Goal: Obtain resource: Obtain resource

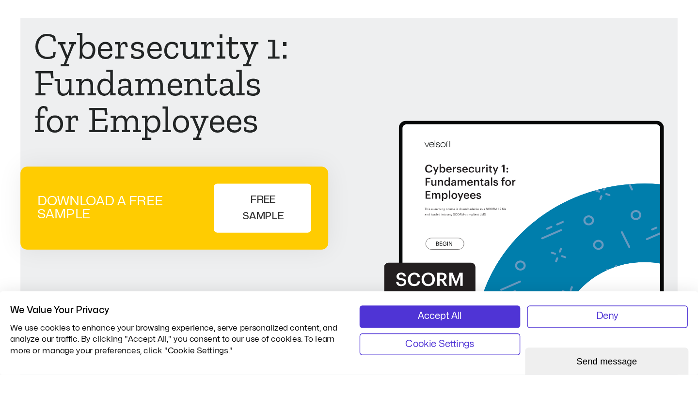
scroll to position [80, 0]
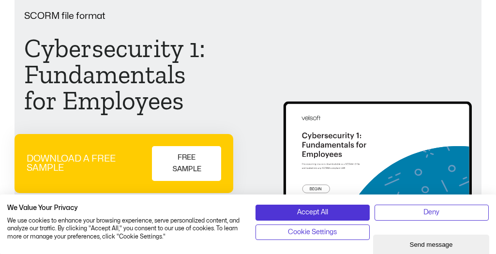
click at [397, 78] on img at bounding box center [372, 164] width 199 height 173
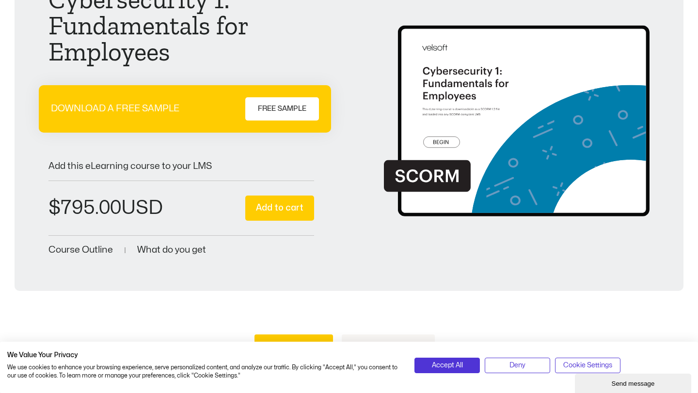
scroll to position [117, 0]
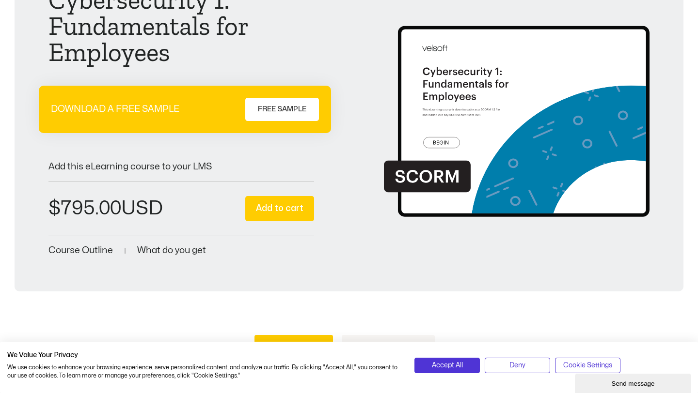
click at [78, 250] on span "Course Outline" at bounding box center [80, 250] width 64 height 9
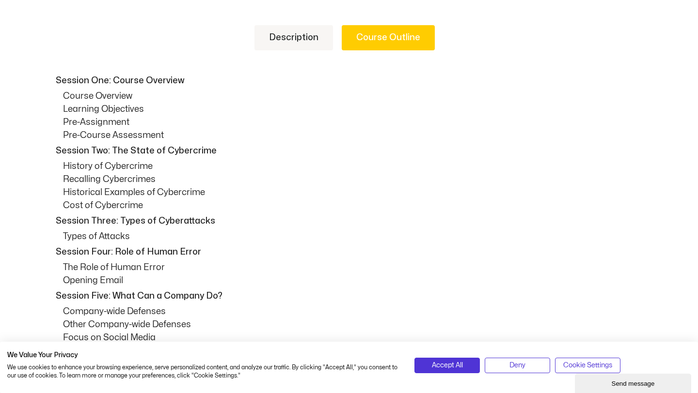
scroll to position [428, 0]
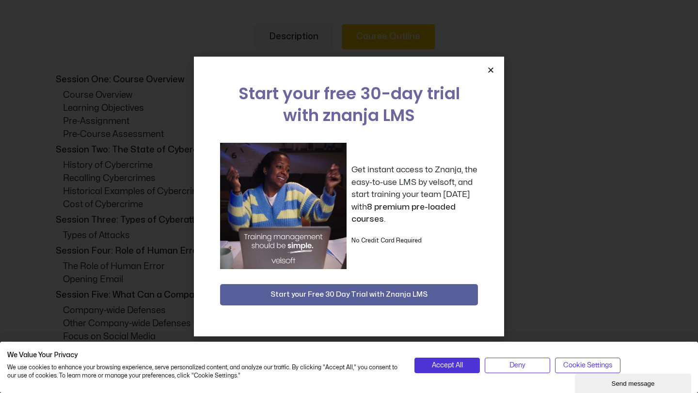
click at [490, 71] on icon "Close" at bounding box center [490, 69] width 7 height 7
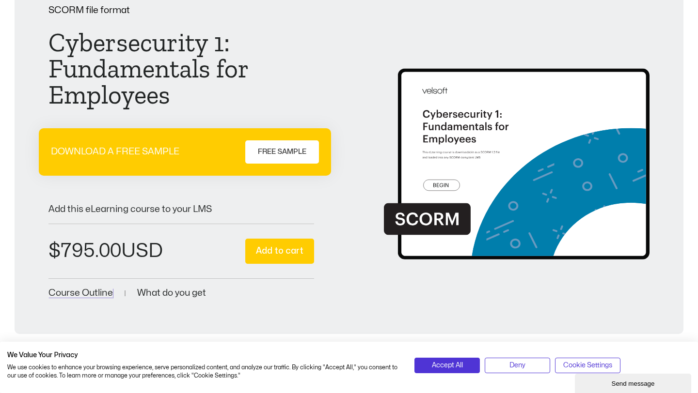
scroll to position [131, 0]
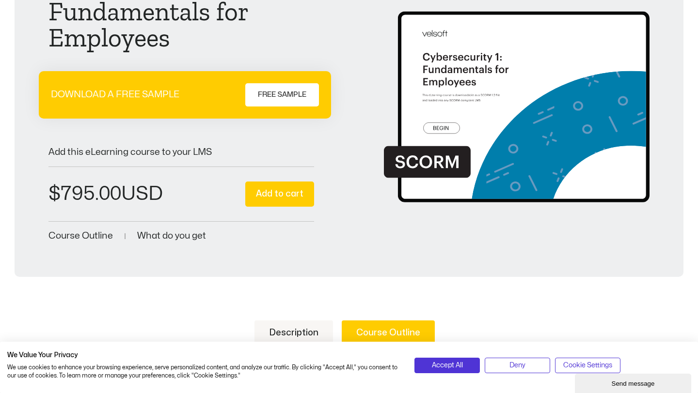
click at [282, 93] on span "FREE SAMPLE" at bounding box center [282, 95] width 48 height 12
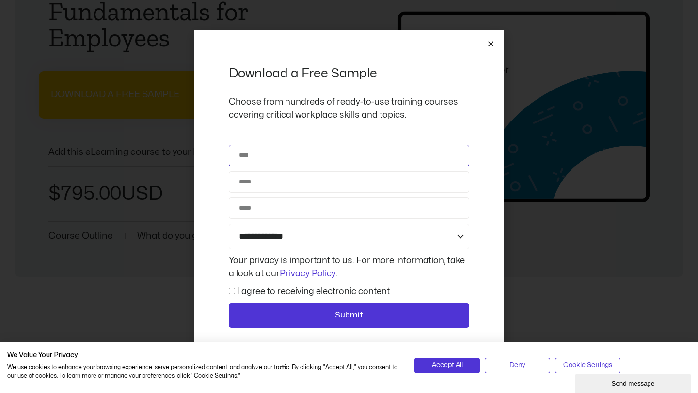
click at [279, 156] on input "Name" at bounding box center [349, 155] width 240 height 21
type input "*****"
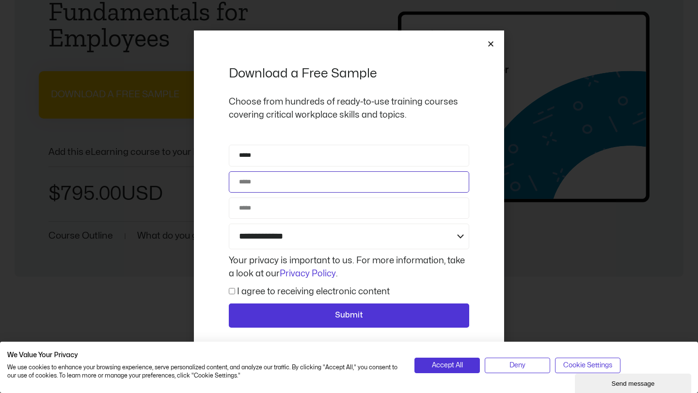
click at [281, 181] on input "Email" at bounding box center [349, 181] width 240 height 21
type input "**********"
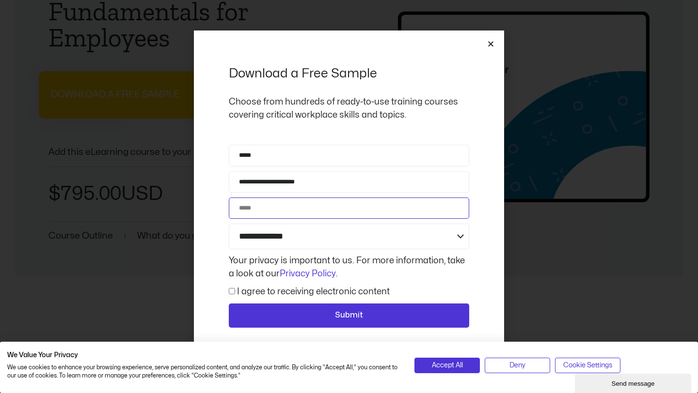
click at [271, 213] on input "Phone" at bounding box center [349, 208] width 240 height 21
type input "**********"
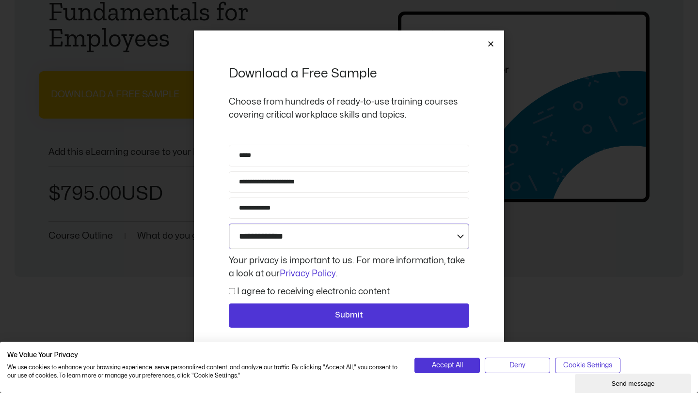
click at [284, 237] on select "**********" at bounding box center [349, 237] width 240 height 26
select select "**********"
click at [229, 224] on select "**********" at bounding box center [349, 237] width 240 height 26
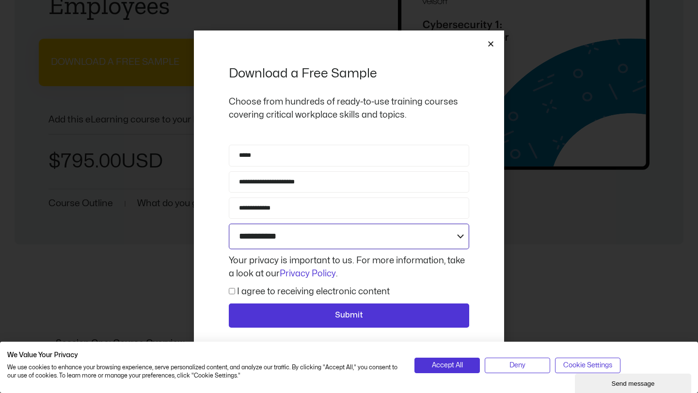
scroll to position [213, 0]
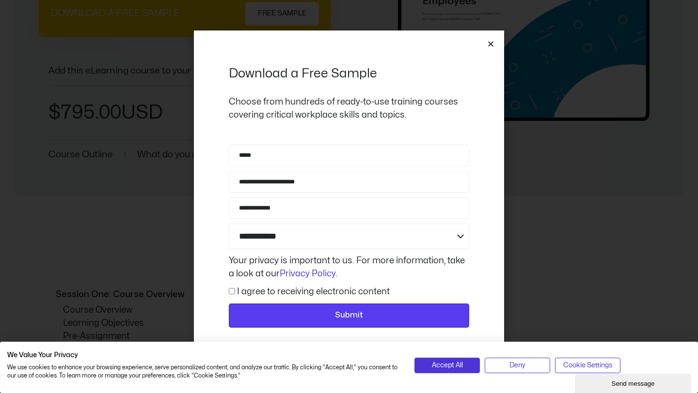
click at [306, 254] on span "Submit" at bounding box center [348, 316] width 215 height 13
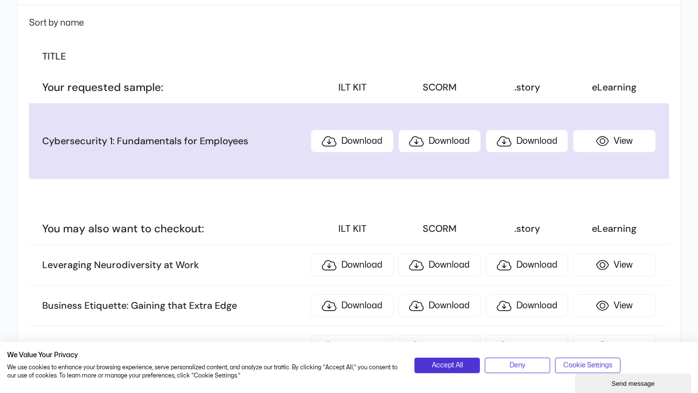
scroll to position [139, 0]
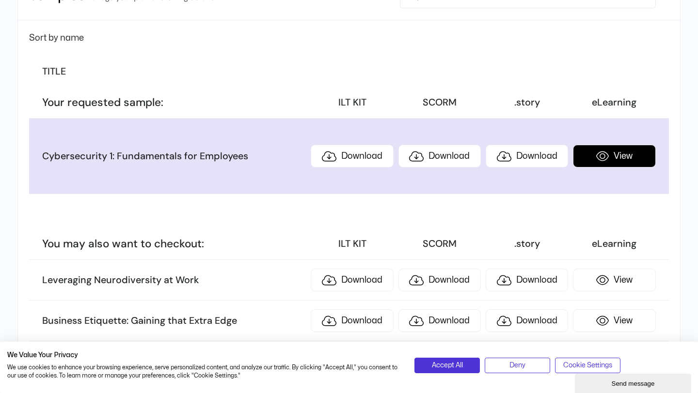
click at [586, 160] on link "View" at bounding box center [614, 156] width 82 height 23
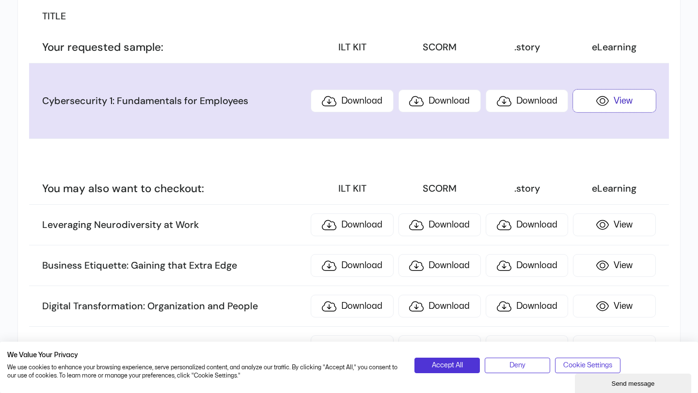
scroll to position [128, 0]
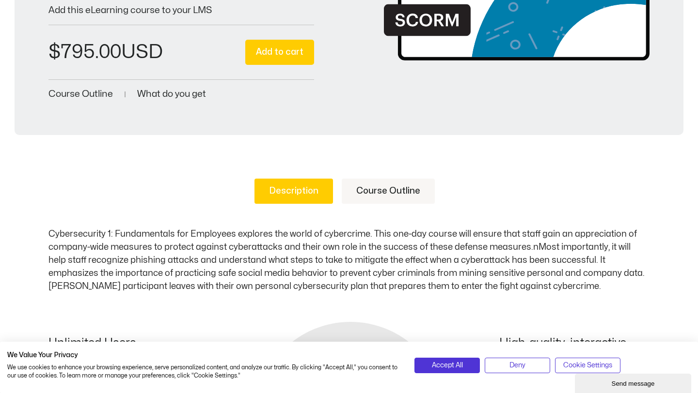
scroll to position [216, 0]
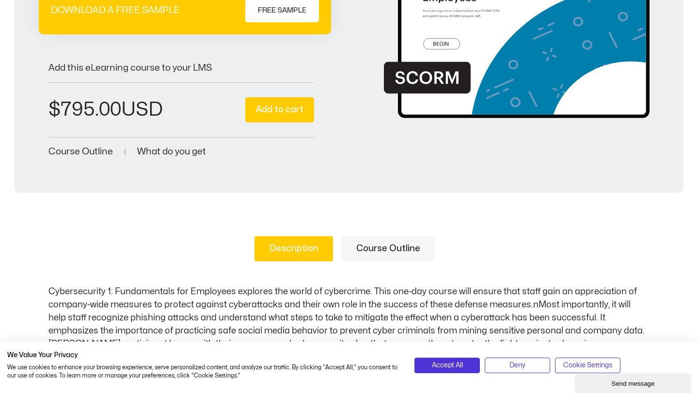
click at [386, 248] on link "Course Outline" at bounding box center [387, 248] width 93 height 25
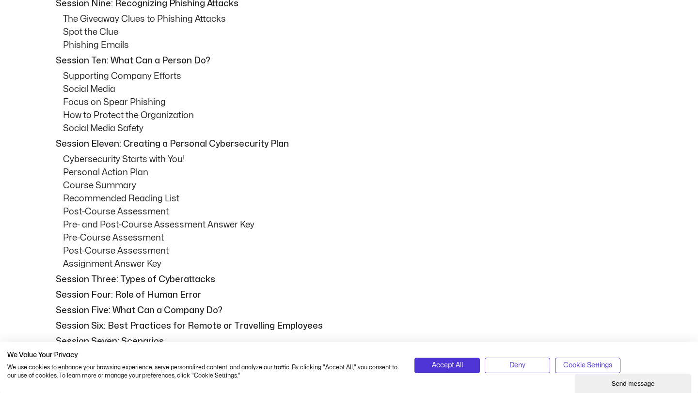
scroll to position [939, 0]
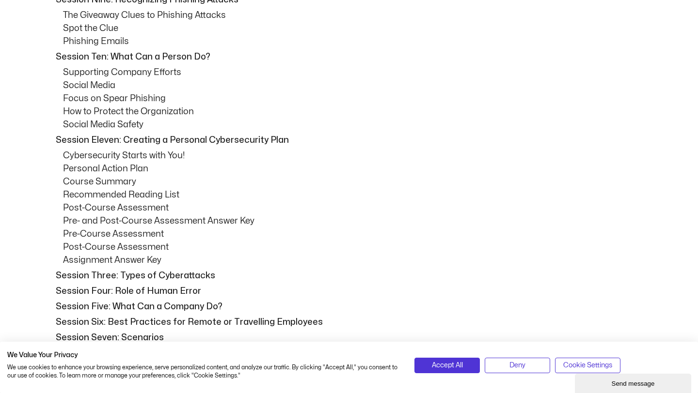
click at [147, 294] on p "Session Four: Role of Human Error" at bounding box center [351, 291] width 591 height 13
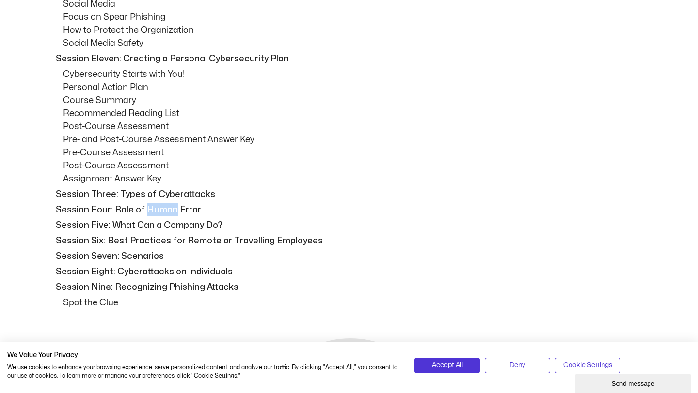
scroll to position [1022, 0]
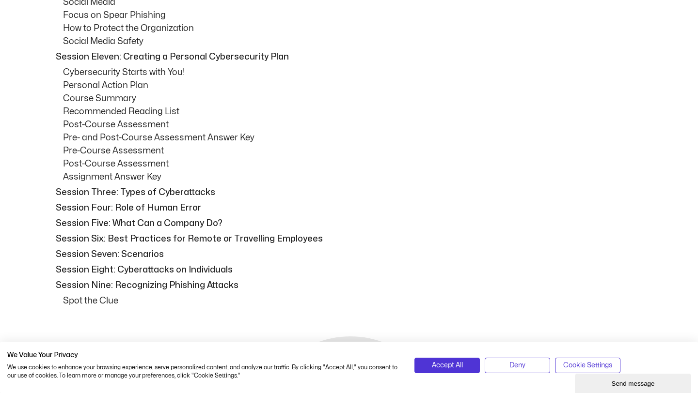
click at [85, 303] on p "Spot the Clue" at bounding box center [356, 301] width 586 height 13
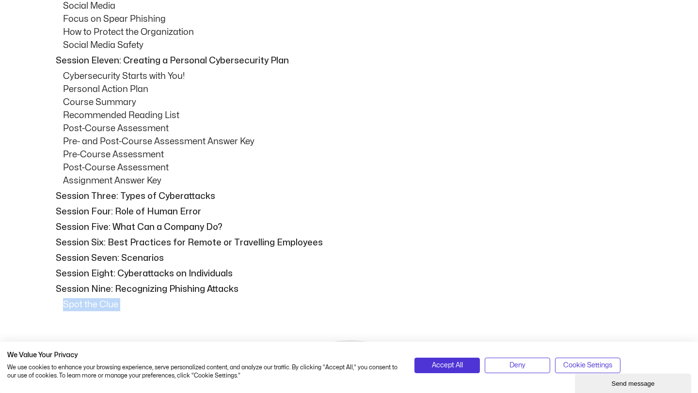
scroll to position [1646, 0]
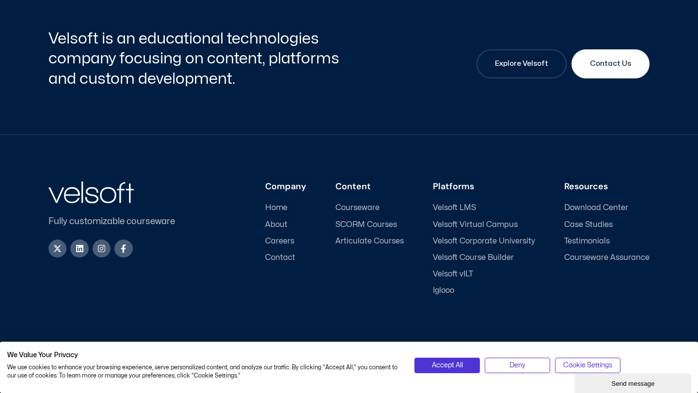
click at [354, 230] on li "SCORM Courses" at bounding box center [369, 226] width 68 height 13
click at [286, 224] on span "About" at bounding box center [276, 224] width 22 height 9
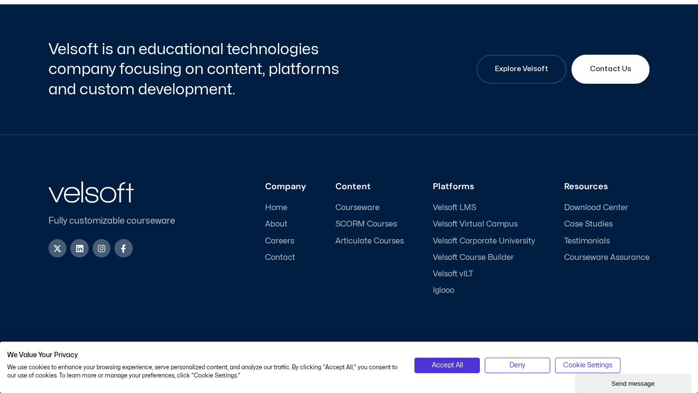
scroll to position [3269, 0]
click at [616, 72] on span "Contact Us" at bounding box center [609, 69] width 41 height 12
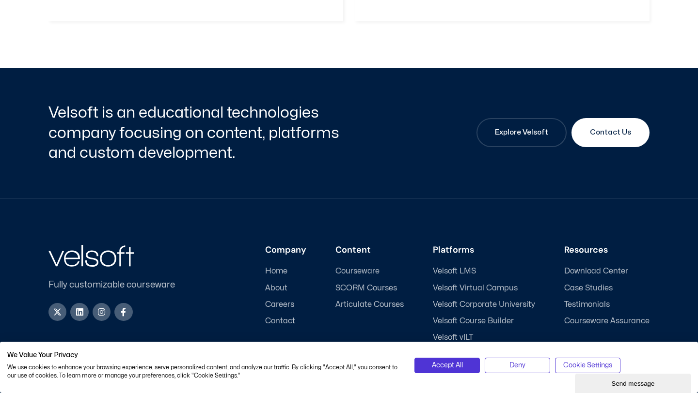
scroll to position [1465, 0]
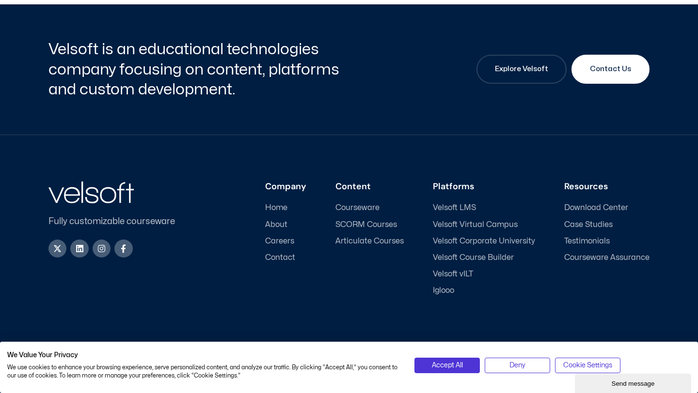
click at [389, 227] on span "SCORM Courses" at bounding box center [366, 224] width 62 height 9
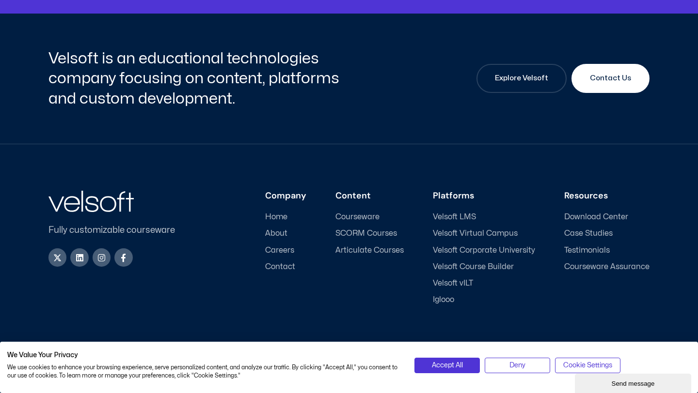
scroll to position [3640, 0]
